Goal: Information Seeking & Learning: Learn about a topic

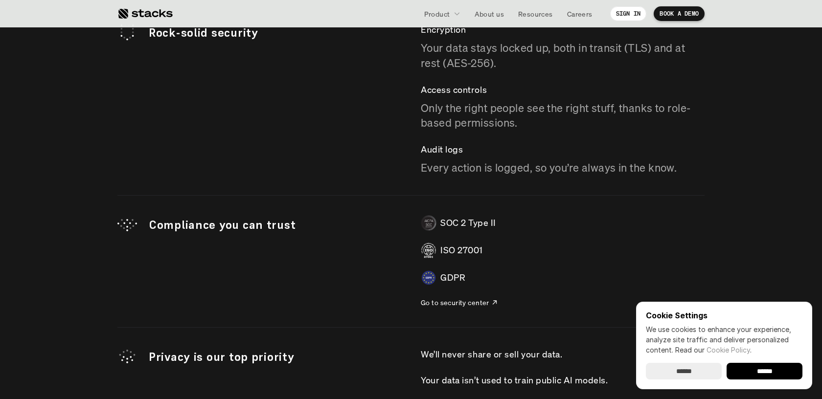
scroll to position [2787, 0]
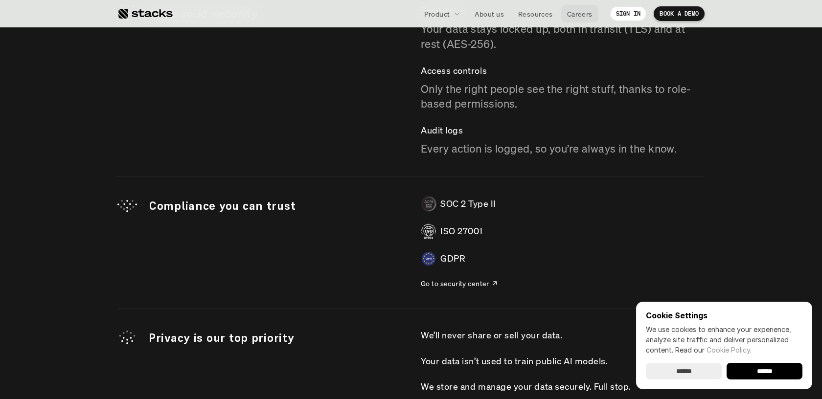
click at [578, 9] on p "Careers" at bounding box center [579, 14] width 25 height 10
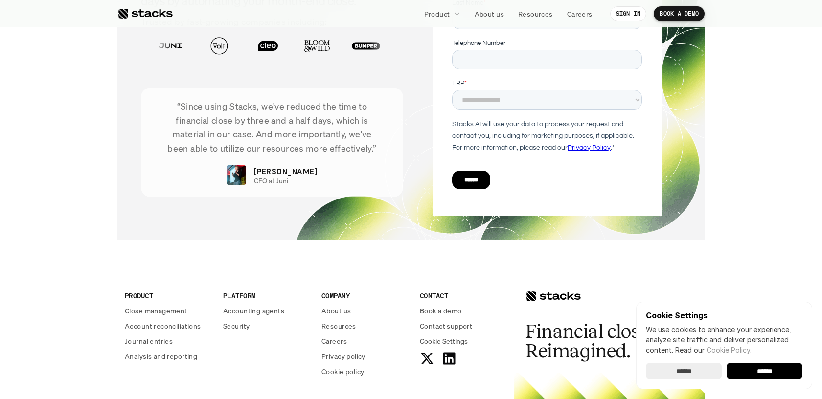
scroll to position [3559, 0]
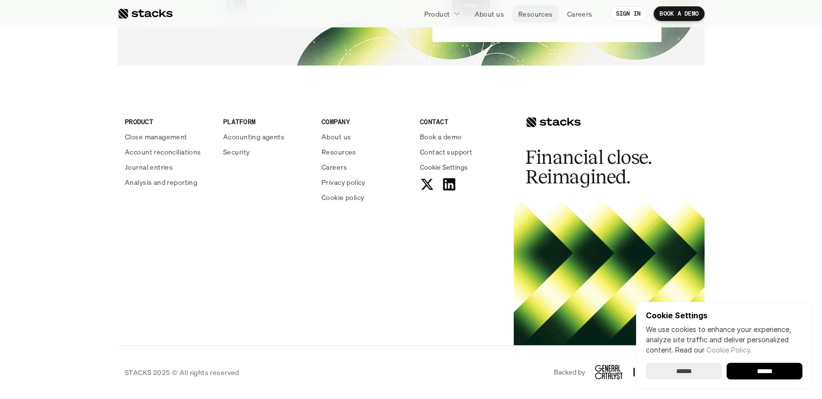
click at [527, 9] on p "Resources" at bounding box center [535, 14] width 35 height 10
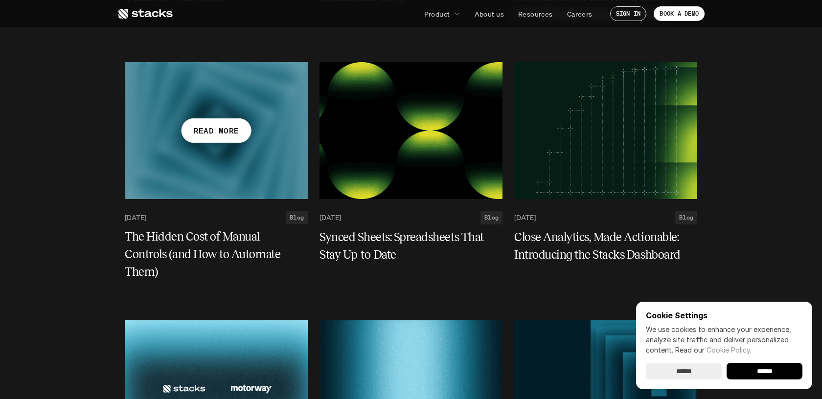
scroll to position [1177, 0]
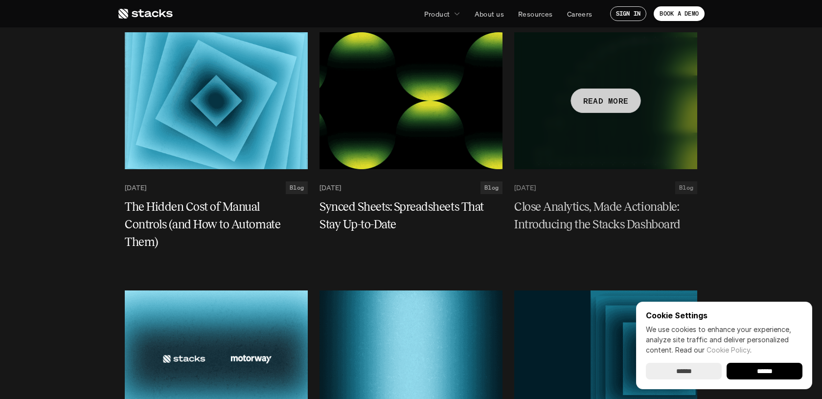
click at [546, 202] on h5 "Close Analytics, Made Actionable: Introducing the Stacks Dashboard" at bounding box center [599, 216] width 171 height 35
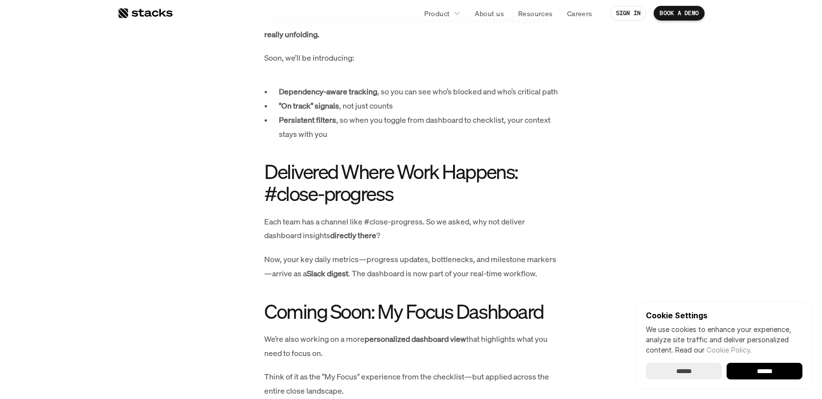
scroll to position [1442, 0]
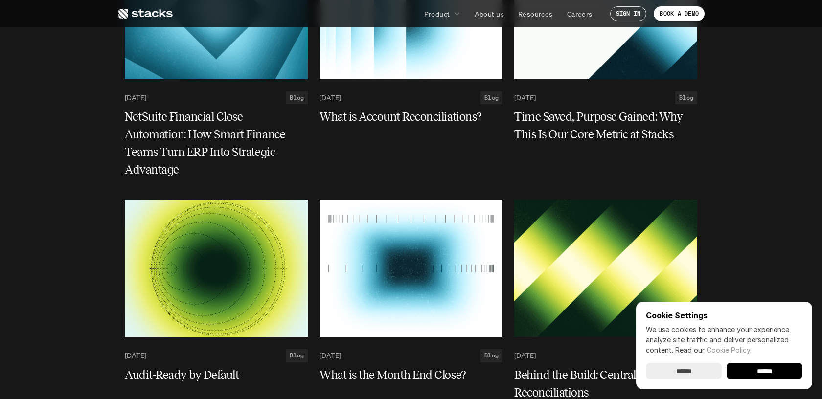
scroll to position [1839, 0]
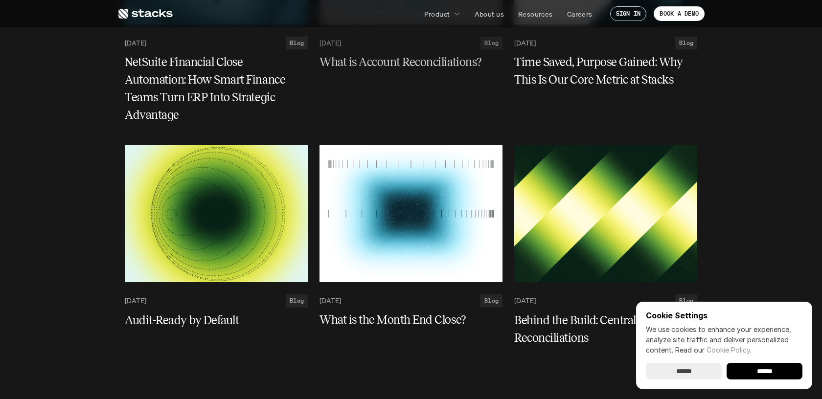
click at [392, 68] on h5 "What is Account Reconciliations?" at bounding box center [405, 62] width 171 height 18
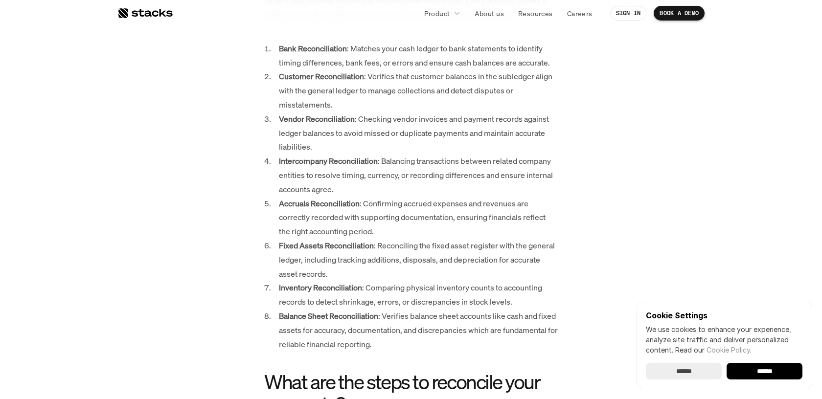
scroll to position [1155, 0]
